Goal: Complete application form

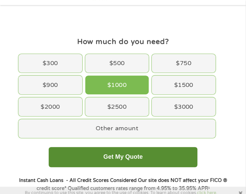
scroll to position [34, 0]
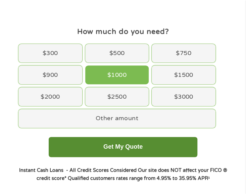
click at [147, 146] on button "Get My Quote" at bounding box center [123, 147] width 149 height 20
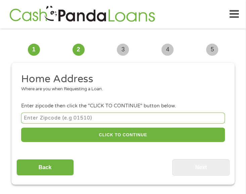
scroll to position [5, 0]
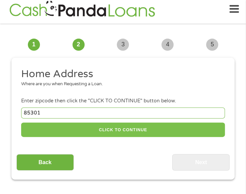
type input "85301"
click at [101, 133] on button "CLICK TO CONTINUE" at bounding box center [123, 129] width 204 height 14
type input "85301"
type input "[GEOGRAPHIC_DATA]"
select select "[US_STATE]"
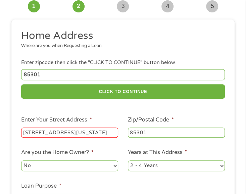
scroll to position [139, 0]
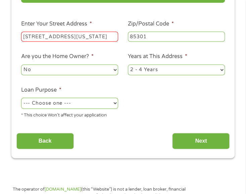
type input "[STREET_ADDRESS][US_STATE]"
drag, startPoint x: 106, startPoint y: 104, endPoint x: 101, endPoint y: 108, distance: 6.7
click at [106, 104] on select "--- Choose one --- Pay Bills Debt Consolidation Home Improvement Major Purchase…" at bounding box center [69, 103] width 97 height 11
select select "other"
click at [21, 98] on select "--- Choose one --- Pay Bills Debt Consolidation Home Improvement Major Purchase…" at bounding box center [69, 103] width 97 height 11
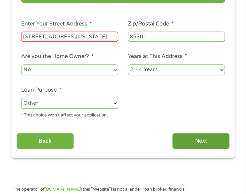
click at [184, 141] on input "Next" at bounding box center [200, 141] width 57 height 16
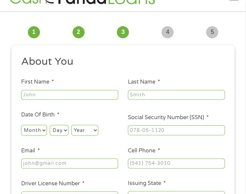
scroll to position [5, 0]
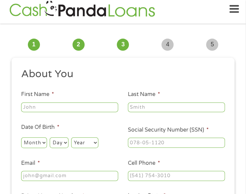
type input "Hajime"
type input "[PERSON_NAME]"
click at [38, 143] on select "Month 1 2 3 4 5 6 7 8 9 10 11 12" at bounding box center [34, 142] width 26 height 11
select select "1"
click at [21, 137] on select "Month 1 2 3 4 5 6 7 8 9 10 11 12" at bounding box center [34, 142] width 26 height 11
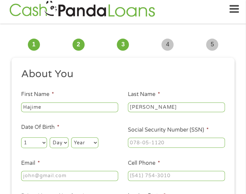
click at [60, 140] on select "Day 1 2 3 4 5 6 7 8 9 10 11 12 13 14 15 16 17 18 19 20 21 22 23 24 25 26 27 28 …" at bounding box center [59, 142] width 18 height 11
select select "22"
click at [50, 137] on select "Day 1 2 3 4 5 6 7 8 9 10 11 12 13 14 15 16 17 18 19 20 21 22 23 24 25 26 27 28 …" at bounding box center [59, 142] width 18 height 11
click at [91, 145] on select "Year [DATE] 2006 2005 2004 2003 2002 2001 2000 1999 1998 1997 1996 1995 1994 19…" at bounding box center [84, 142] width 27 height 11
select select "1981"
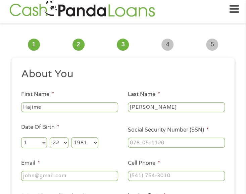
click at [71, 137] on select "Year [DATE] 2006 2005 2004 2003 2002 2001 2000 1999 1998 1997 1996 1995 1994 19…" at bounding box center [84, 142] width 27 height 11
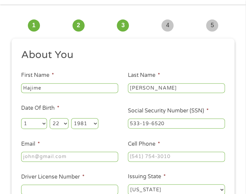
scroll to position [39, 0]
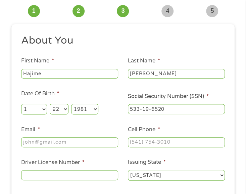
type input "533-19-6520"
type input "[EMAIL_ADDRESS][DOMAIN_NAME]"
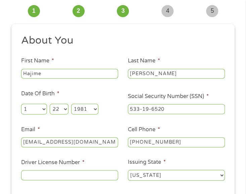
type input "[PHONE_NUMBER]"
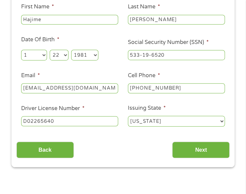
scroll to position [139, 0]
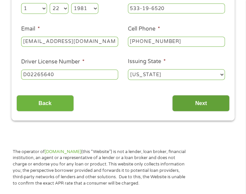
type input "D02265640"
click at [181, 109] on input "Next" at bounding box center [200, 103] width 57 height 16
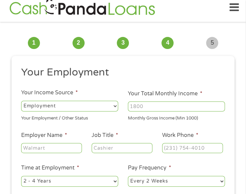
scroll to position [5, 0]
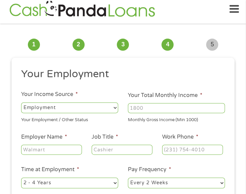
click at [157, 108] on input "Your Total Monthly Income *" at bounding box center [176, 108] width 97 height 10
type input "6000"
type input "Coreslab structures"
click at [122, 143] on div at bounding box center [122, 149] width 61 height 12
click at [121, 145] on input "Job Title *" at bounding box center [122, 149] width 61 height 10
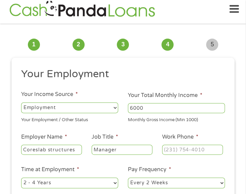
type input "Manager"
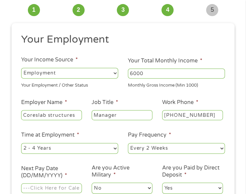
scroll to position [106, 0]
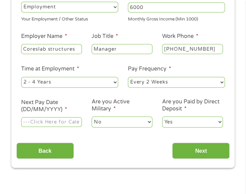
type input "[PHONE_NUMBER]"
click at [62, 122] on input "Next Pay Date (DD/MM/YYYY) *" at bounding box center [51, 122] width 61 height 10
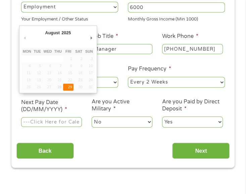
type input "[DATE]"
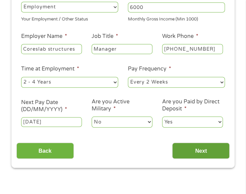
click at [203, 151] on input "Next" at bounding box center [200, 150] width 57 height 16
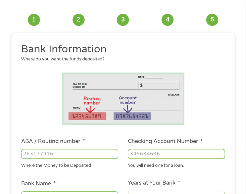
scroll to position [39, 0]
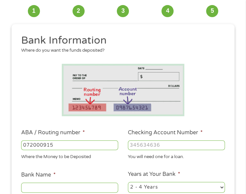
type input "072000915072000915"
type input "8590986434"
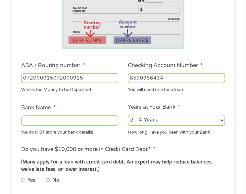
drag, startPoint x: 87, startPoint y: 78, endPoint x: 68, endPoint y: 77, distance: 18.8
click at [68, 77] on input "072000915072000915" at bounding box center [69, 78] width 97 height 10
type input "07200091"
type input "PNC BANK [US_STATE]"
type input "07200091"
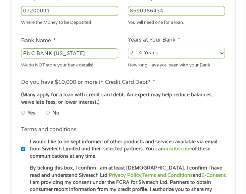
click at [49, 115] on input "No" at bounding box center [48, 113] width 4 height 8
radio input "true"
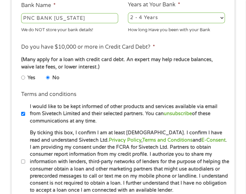
scroll to position [240, 0]
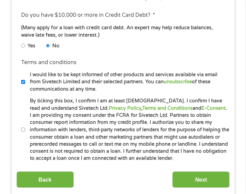
click at [45, 147] on label "By ticking this box, I confirm I am at least [DEMOGRAPHIC_DATA]. I confirm I ha…" at bounding box center [127, 129] width 204 height 64
click at [25, 133] on input "By ticking this box, I confirm I am at least [DEMOGRAPHIC_DATA]. I confirm I ha…" at bounding box center [23, 129] width 4 height 8
checkbox input "true"
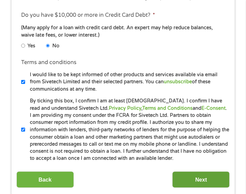
click at [193, 175] on input "Next" at bounding box center [200, 179] width 57 height 16
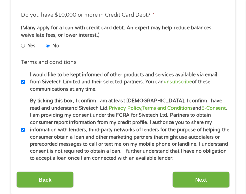
scroll to position [276, 0]
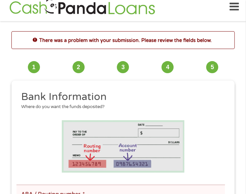
scroll to position [139, 0]
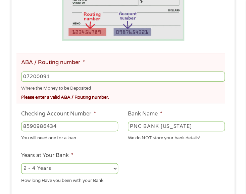
click at [69, 74] on input "07200091" at bounding box center [123, 76] width 204 height 10
type input "072000915"
click at [109, 95] on div "Please enter a valid ABA / Routing number." at bounding box center [123, 96] width 204 height 9
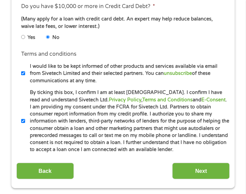
scroll to position [340, 0]
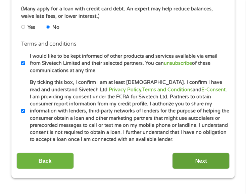
click at [186, 155] on input "Next" at bounding box center [200, 160] width 57 height 16
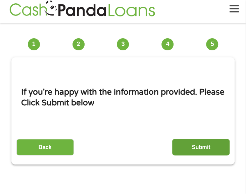
scroll to position [5, 0]
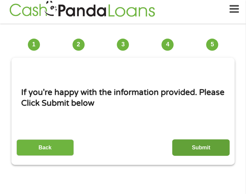
click at [189, 147] on input "Submit" at bounding box center [200, 147] width 57 height 16
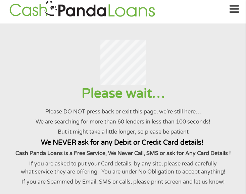
scroll to position [0, 0]
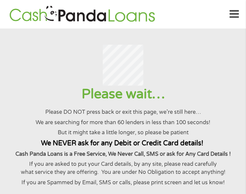
drag, startPoint x: 41, startPoint y: 57, endPoint x: 108, endPoint y: 20, distance: 76.2
click at [42, 57] on div at bounding box center [122, 65] width 229 height 41
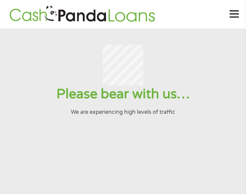
drag, startPoint x: 66, startPoint y: 77, endPoint x: 81, endPoint y: 69, distance: 16.5
click at [68, 77] on div at bounding box center [122, 65] width 229 height 41
